Goal: Find specific page/section: Find specific page/section

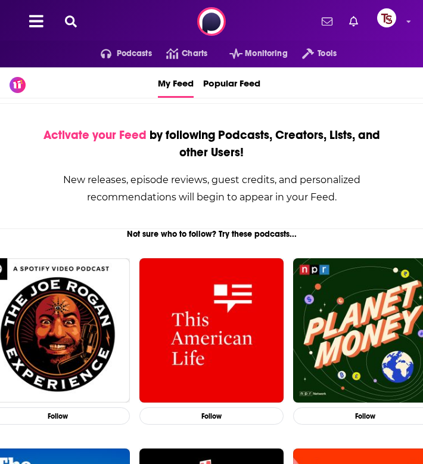
click at [78, 17] on button at bounding box center [70, 22] width 19 height 14
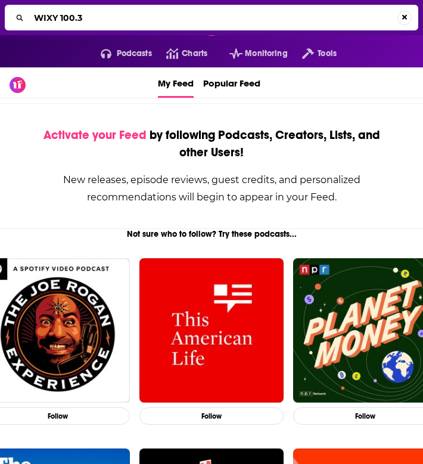
type input "WIXY 100.3"
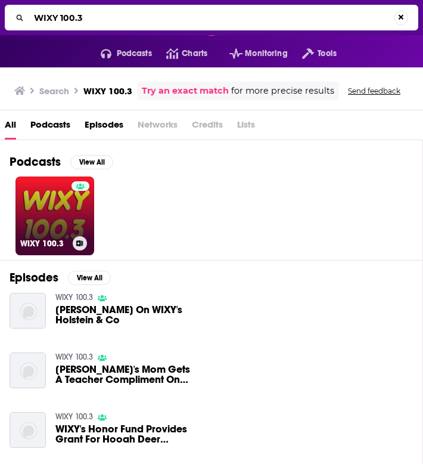
click at [67, 218] on link "WIXY 100.3" at bounding box center [55, 216] width 79 height 79
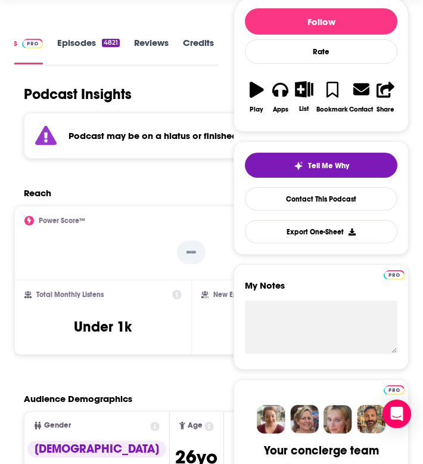
scroll to position [177, 0]
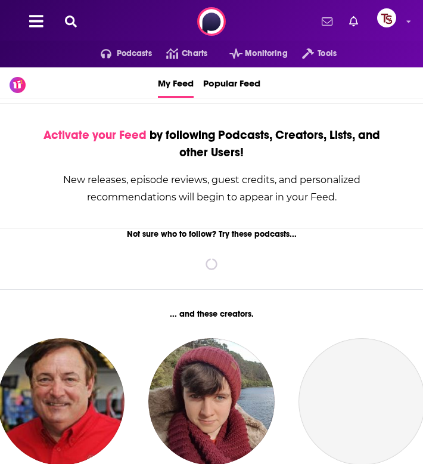
click at [75, 24] on icon at bounding box center [71, 22] width 12 height 12
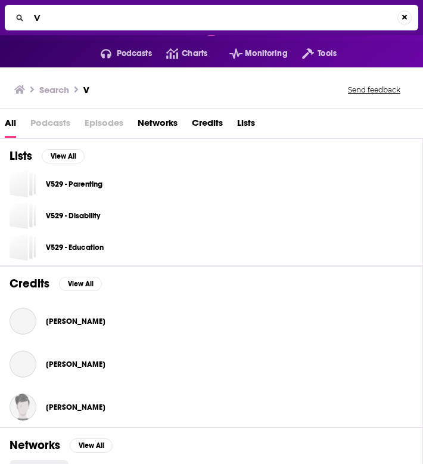
click at [53, 21] on input "V" at bounding box center [213, 17] width 369 height 19
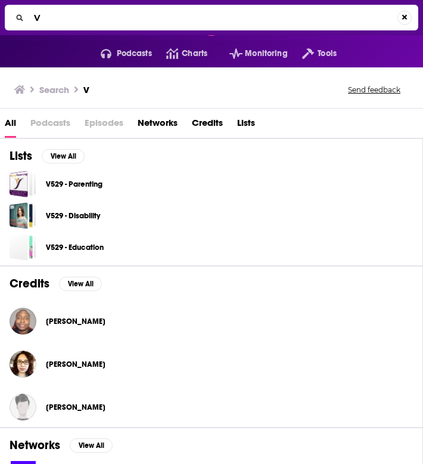
click at [53, 21] on input "V" at bounding box center [213, 17] width 369 height 19
paste input "Kmit 105.9 Fm"
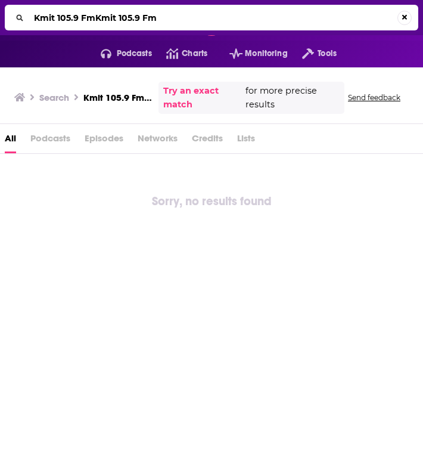
click at [145, 18] on input "Kmit 105.9 FmKmit 105.9 Fm" at bounding box center [213, 17] width 369 height 19
drag, startPoint x: 159, startPoint y: 18, endPoint x: 96, endPoint y: 20, distance: 63.2
click at [96, 20] on input "Kmit 105.9 FmKmit 105.9 Fm" at bounding box center [213, 17] width 369 height 19
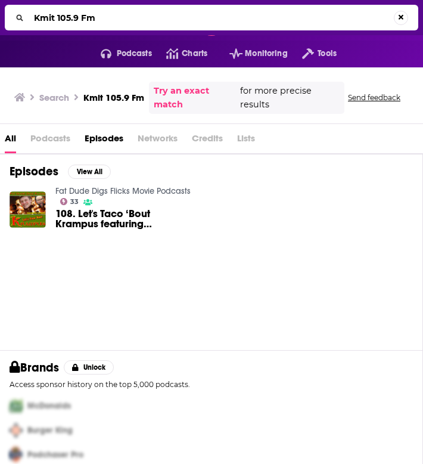
click at [93, 15] on input "Kmit 105.9 Fm" at bounding box center [211, 17] width 365 height 19
type input "Kmit 105.9"
